Goal: Transaction & Acquisition: Purchase product/service

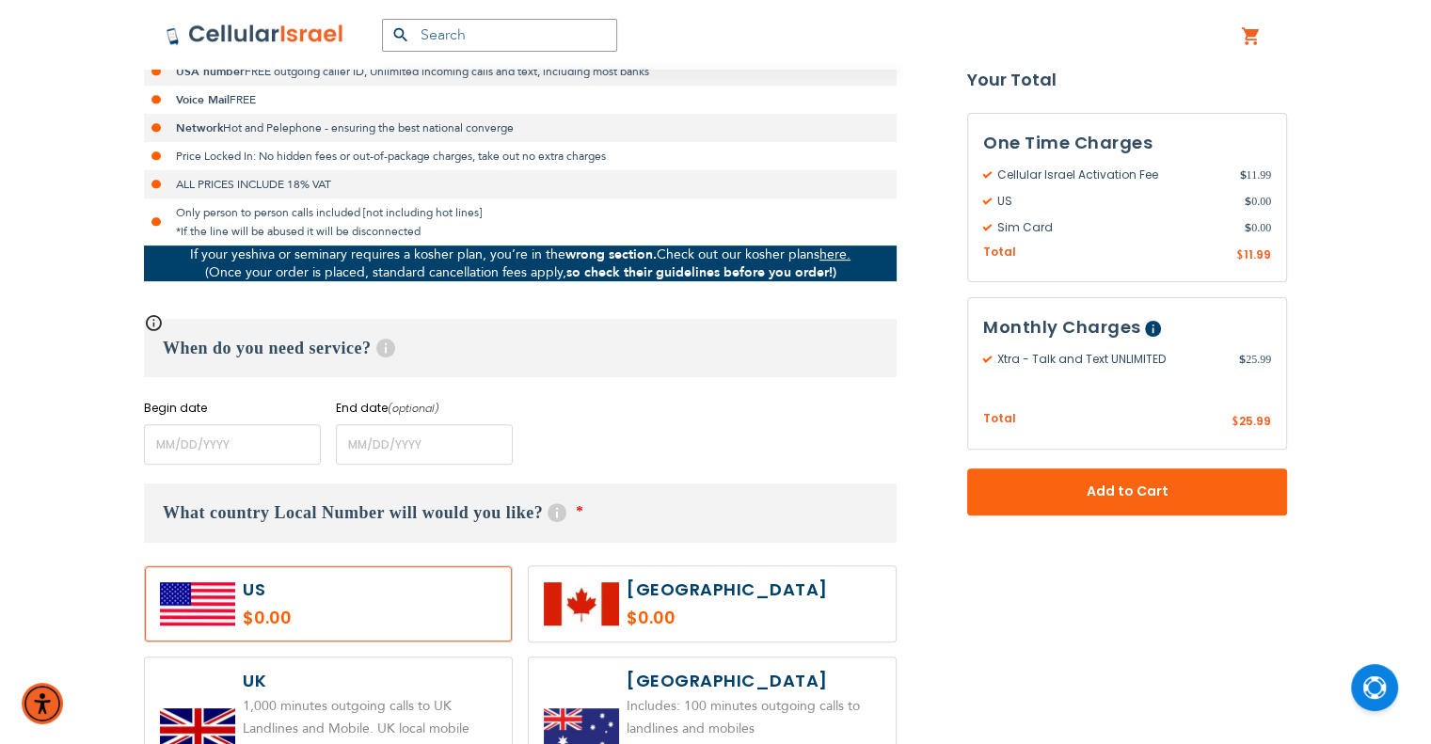
scroll to position [753, 0]
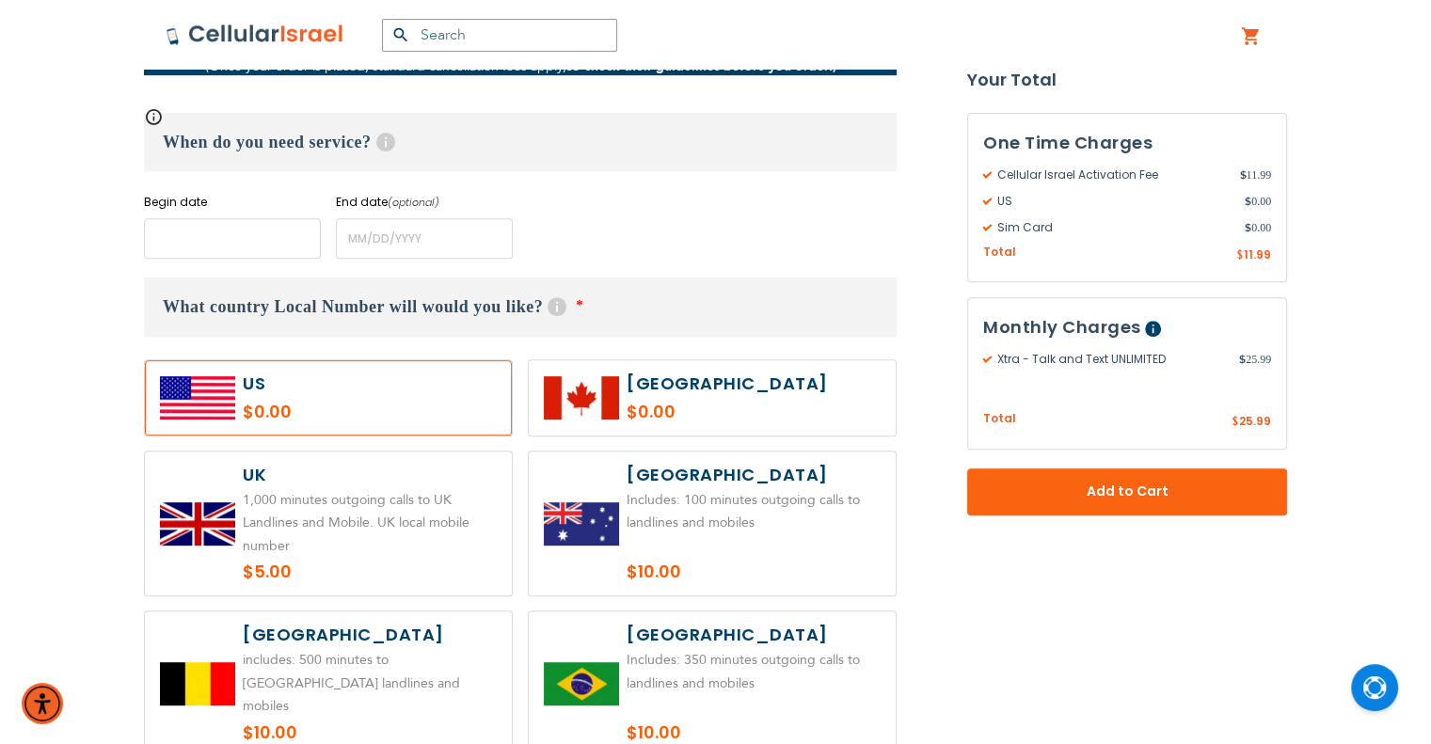
click at [201, 240] on input "name" at bounding box center [232, 238] width 177 height 40
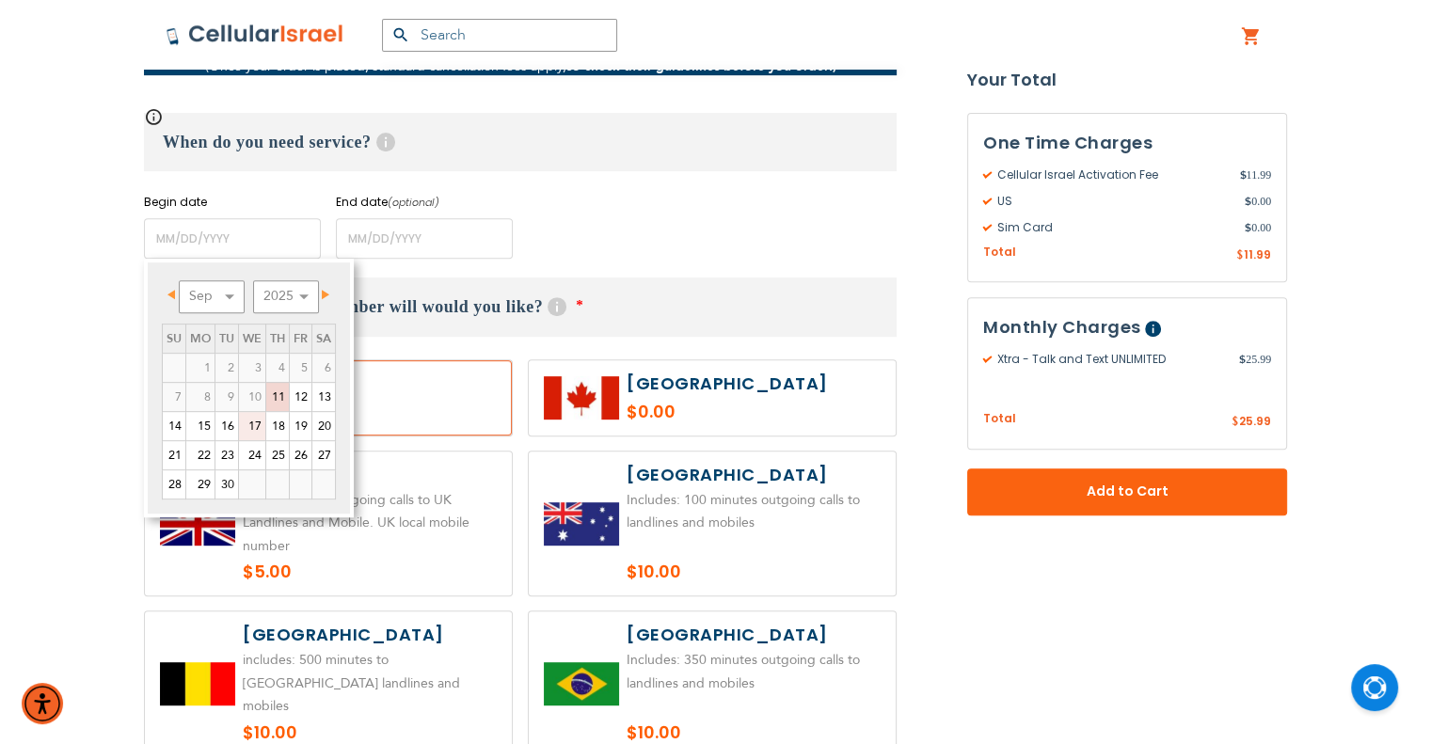
click at [260, 423] on link "17" at bounding box center [252, 426] width 26 height 28
type input "[DATE]"
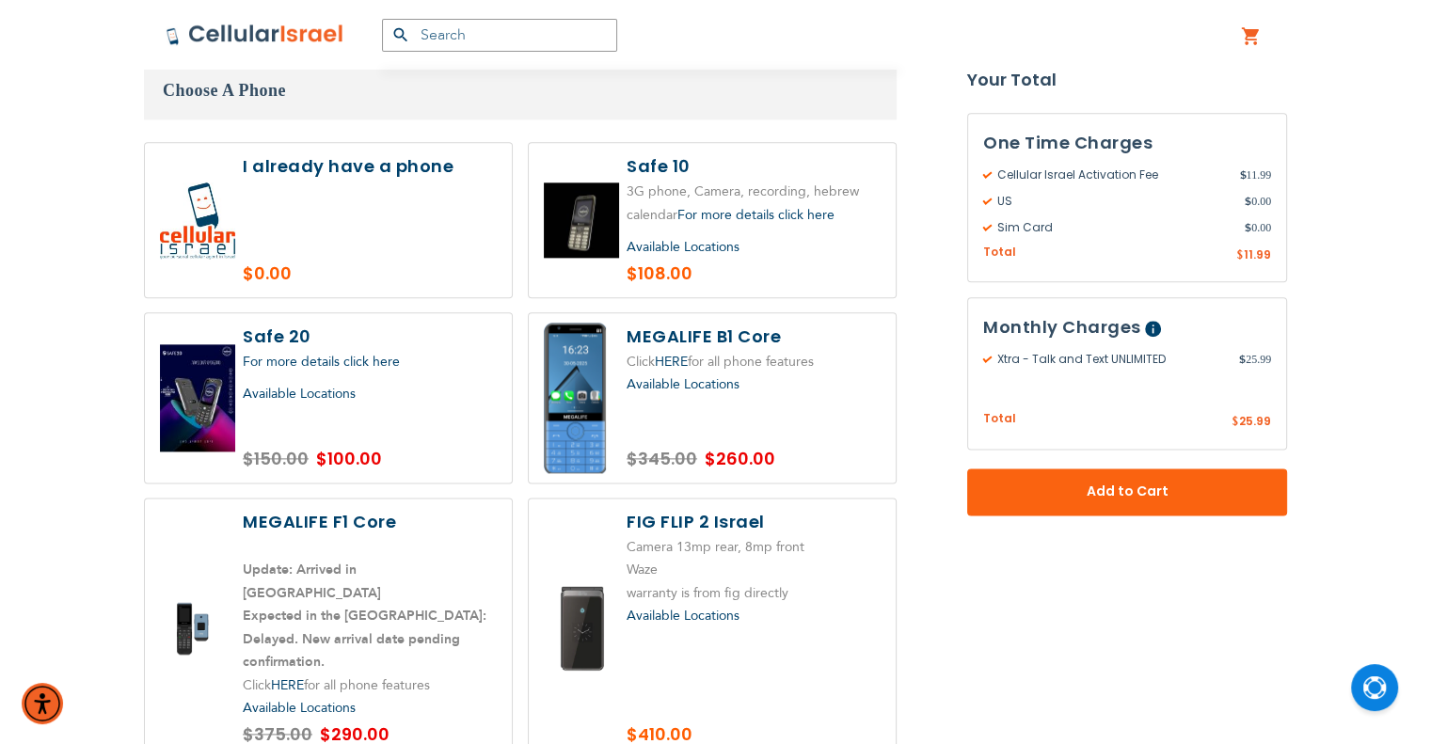
scroll to position [2258, 0]
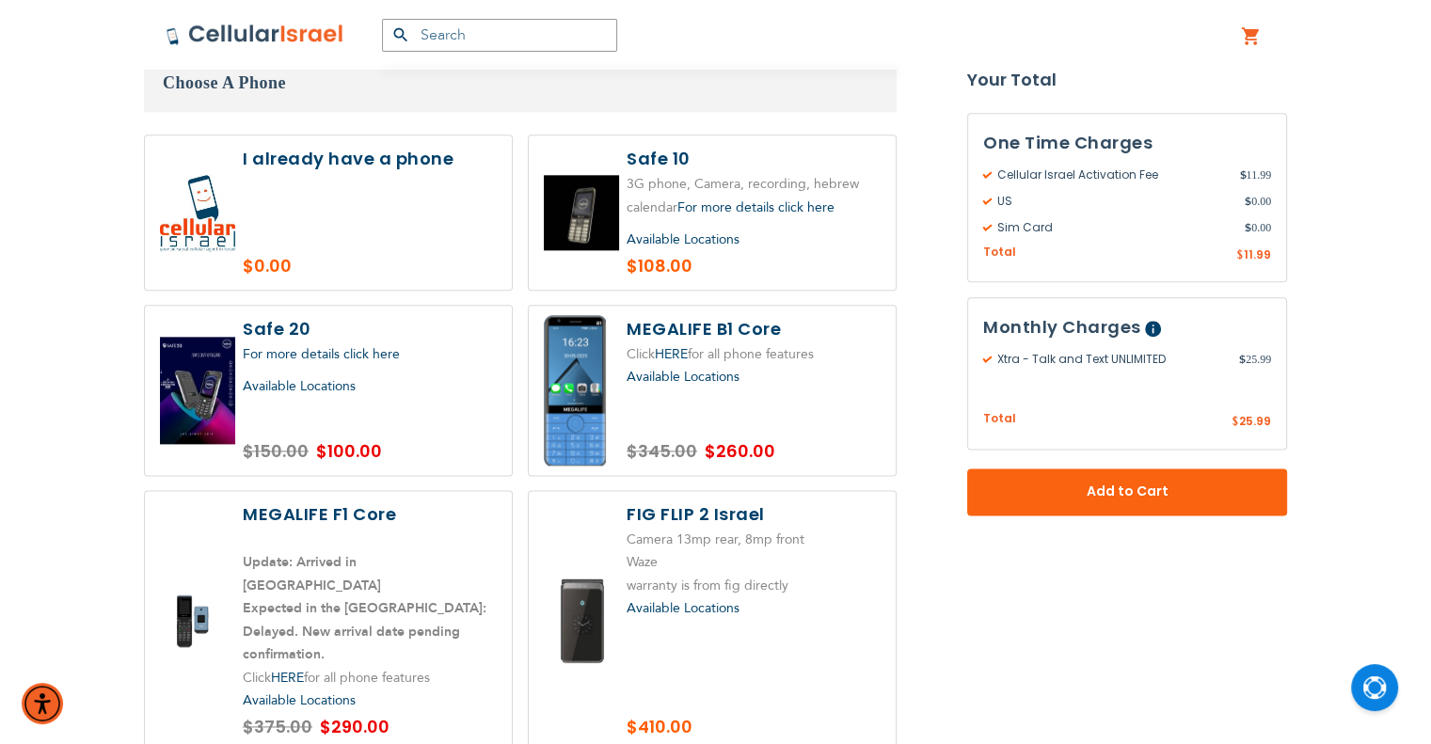
click at [339, 202] on label at bounding box center [328, 212] width 367 height 154
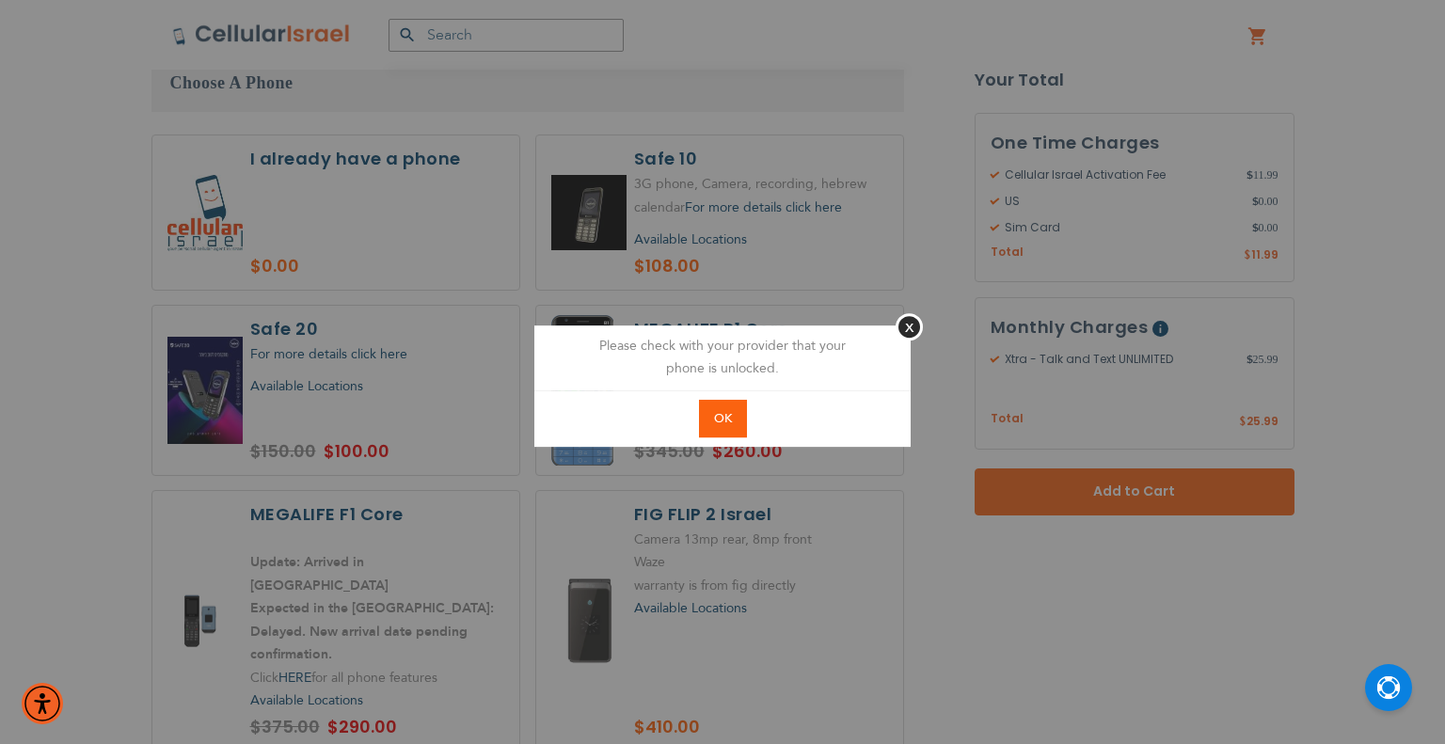
click at [724, 429] on button "OK" at bounding box center [723, 419] width 48 height 39
radio input "true"
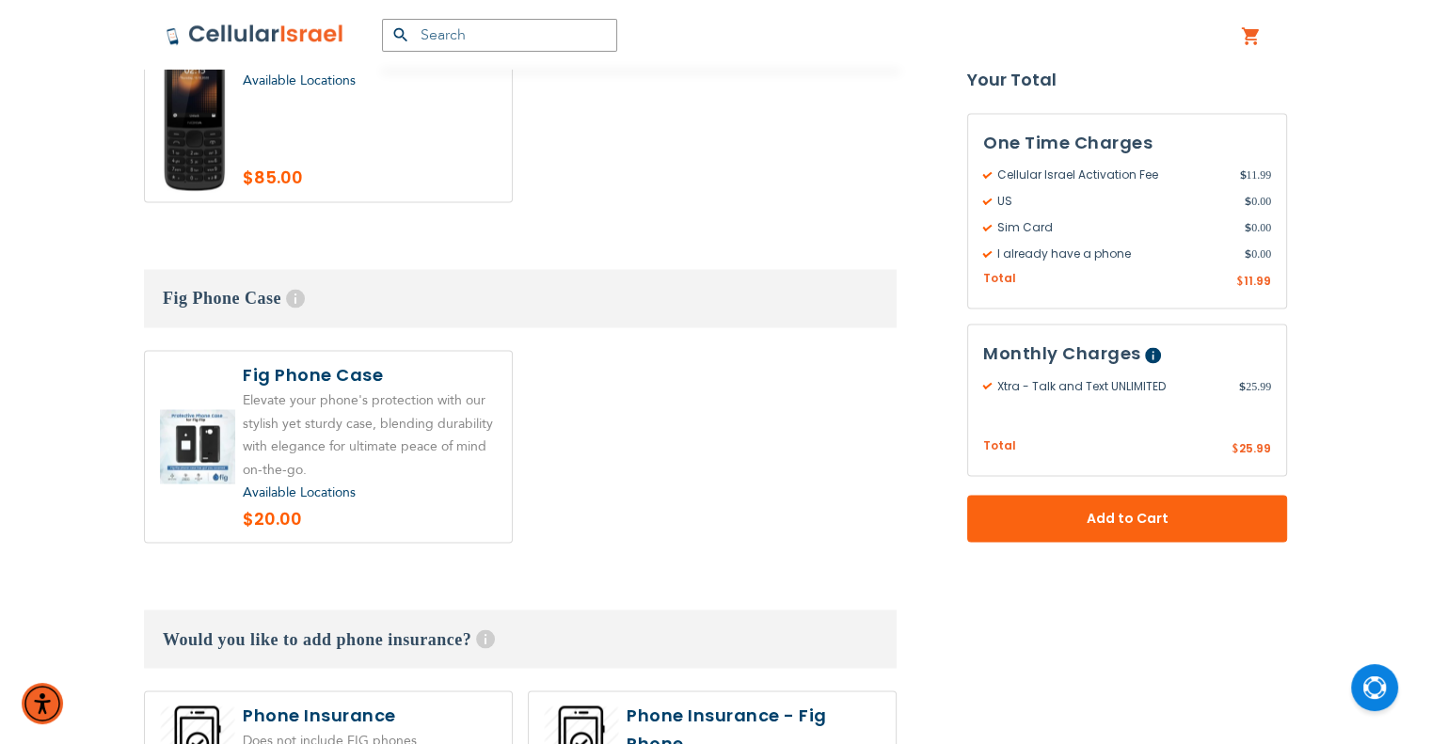
scroll to position [3575, 0]
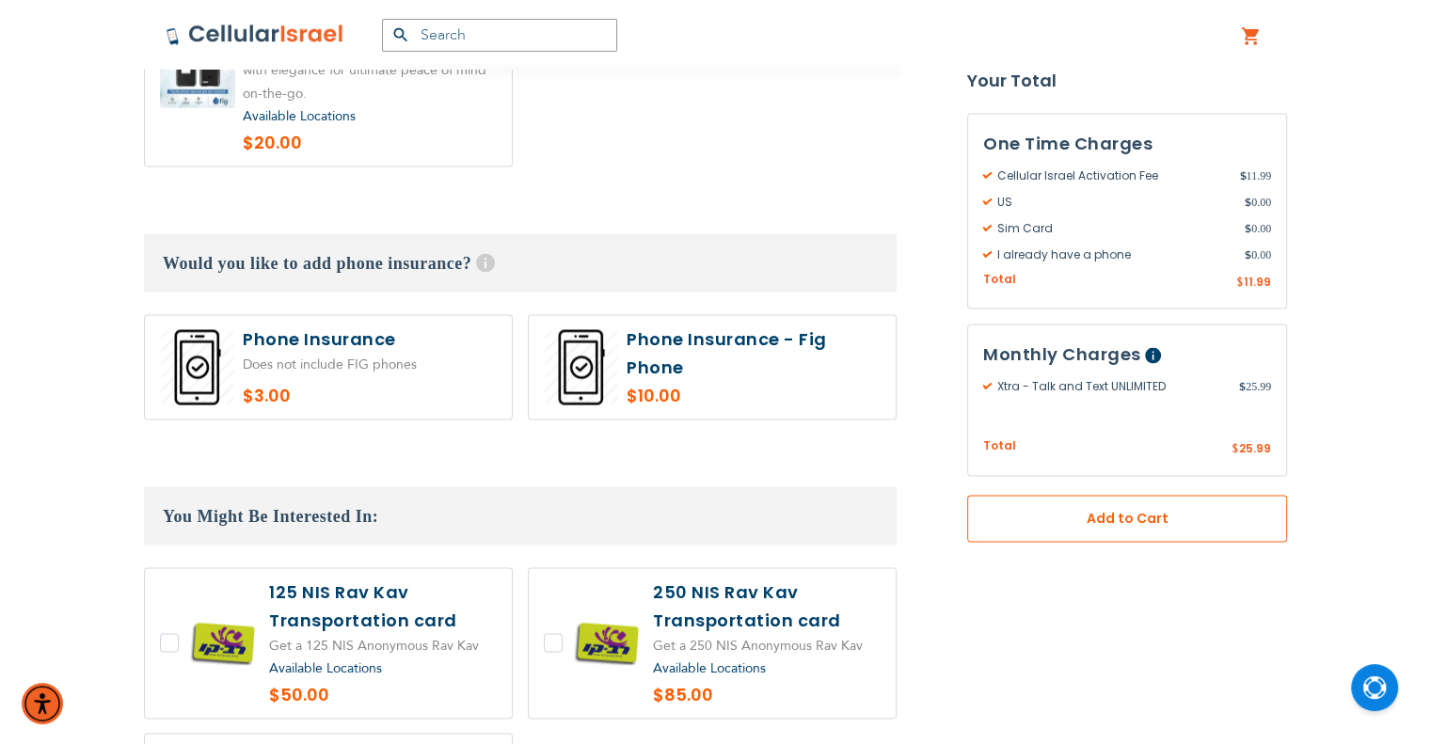
click at [1088, 527] on span "Add to Cart" at bounding box center [1127, 519] width 196 height 20
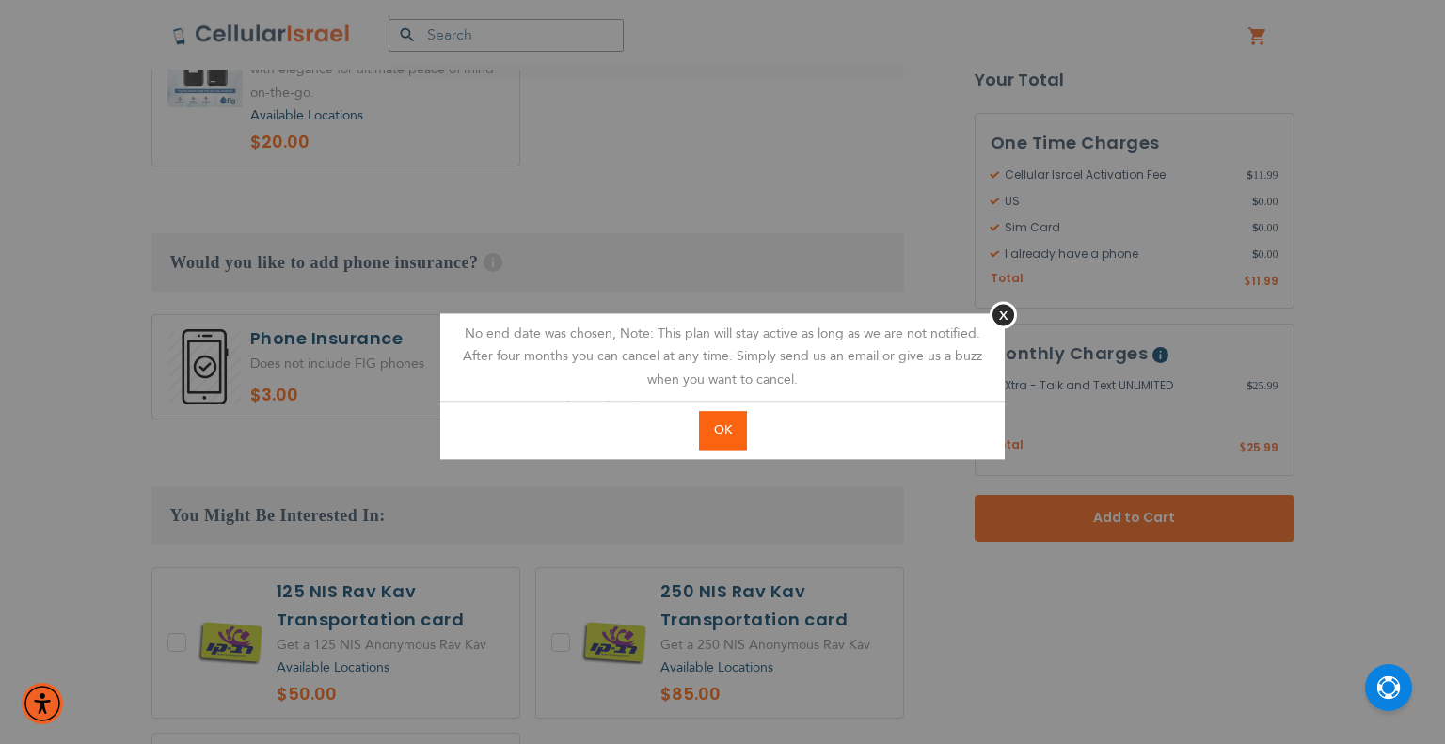
click at [726, 430] on span "OK" at bounding box center [723, 430] width 18 height 17
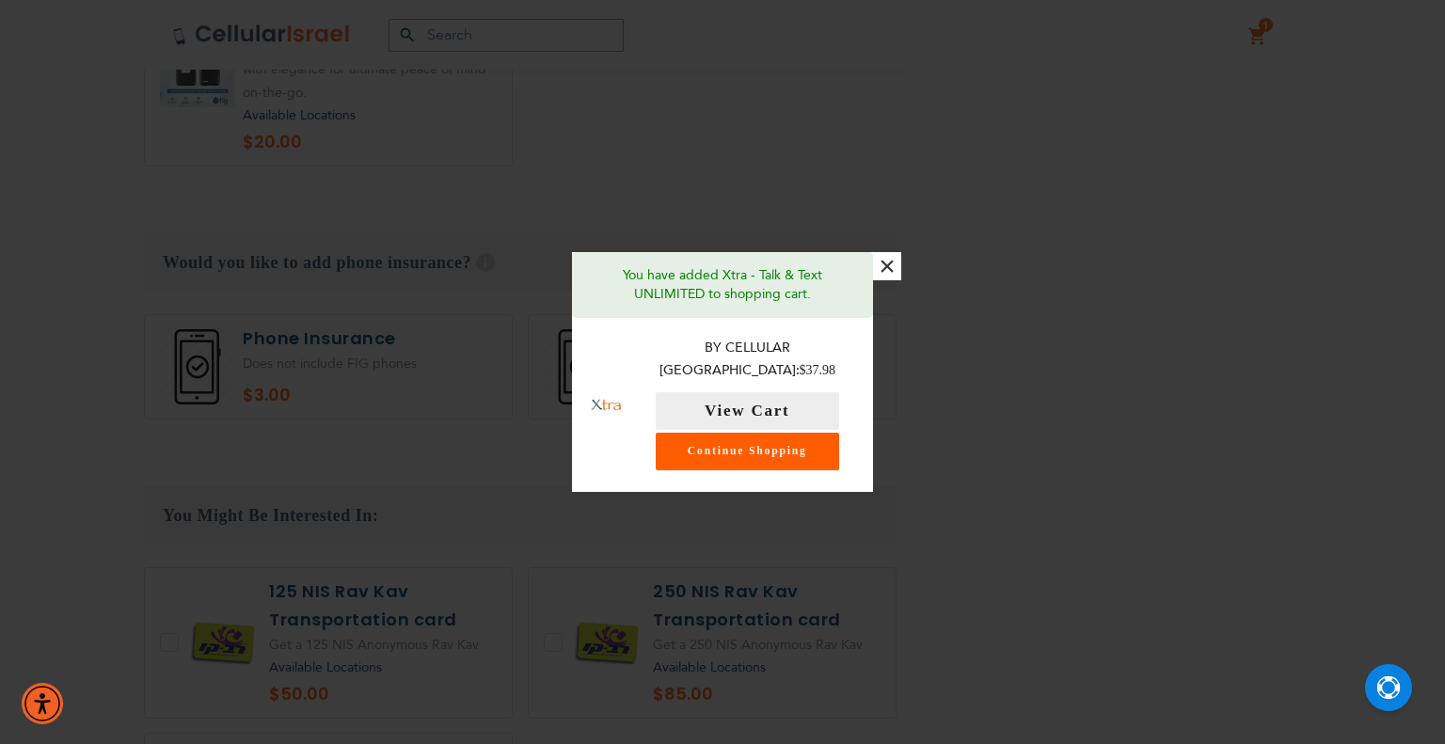
click at [795, 447] on link "Continue Shopping" at bounding box center [747, 452] width 183 height 38
